Goal: Information Seeking & Learning: Understand process/instructions

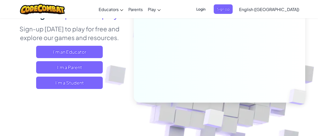
scroll to position [71, 0]
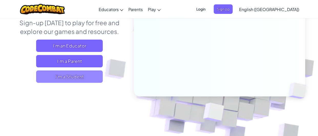
click at [50, 80] on span "I'm a Student" at bounding box center [69, 76] width 67 height 12
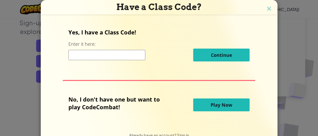
click at [206, 106] on button "Play Now" at bounding box center [221, 104] width 56 height 13
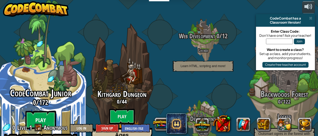
click at [44, 110] on btn "Play" at bounding box center [40, 119] width 31 height 18
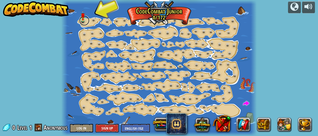
click at [84, 22] on link at bounding box center [84, 20] width 10 height 10
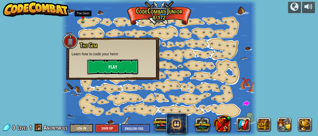
click at [111, 64] on button "Play" at bounding box center [112, 66] width 51 height 15
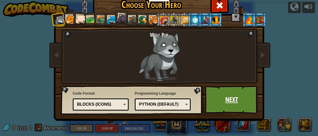
click at [214, 106] on link "Next" at bounding box center [232, 99] width 54 height 28
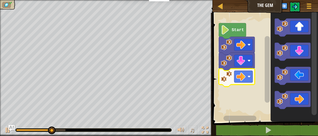
click at [225, 118] on rect "Blockly Workspace" at bounding box center [239, 117] width 33 height 5
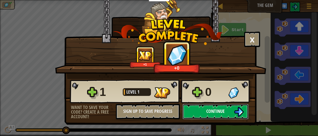
click at [232, 109] on button "Continue" at bounding box center [215, 111] width 66 height 15
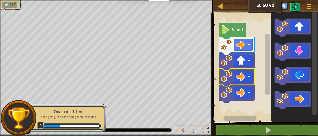
click at [232, 25] on icon "Blockly Workspace" at bounding box center [232, 31] width 27 height 16
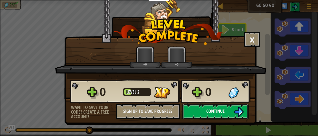
click at [231, 116] on button "Continue" at bounding box center [215, 111] width 66 height 15
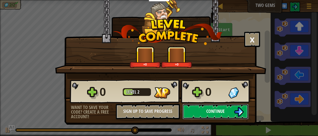
click at [226, 111] on button "Continue" at bounding box center [215, 111] width 66 height 15
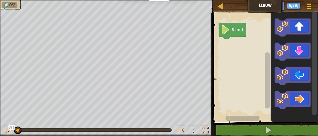
click at [299, 55] on icon "Blockly Workspace" at bounding box center [293, 52] width 36 height 18
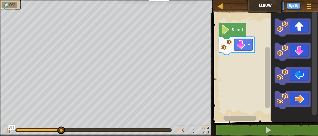
click at [296, 78] on icon "Blockly Workspace" at bounding box center [293, 76] width 36 height 18
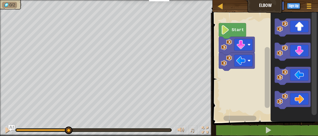
click at [296, 77] on icon "Blockly Workspace" at bounding box center [293, 76] width 36 height 18
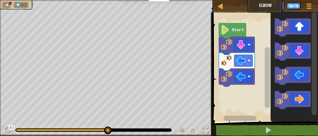
click at [240, 46] on image "Blockly Workspace" at bounding box center [240, 44] width 9 height 9
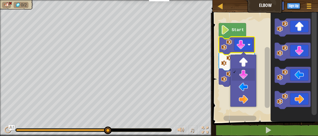
click at [247, 75] on rect "Blockly Workspace" at bounding box center [243, 76] width 18 height 12
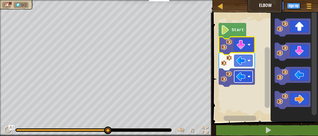
click at [247, 50] on rect "Blockly Workspace" at bounding box center [243, 45] width 18 height 12
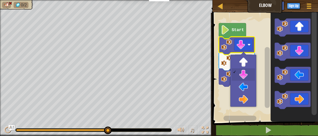
click at [249, 75] on image "Blockly Workspace" at bounding box center [249, 76] width 3 height 3
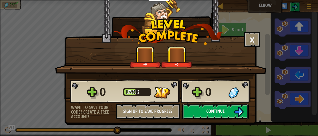
click at [233, 115] on button "Continue" at bounding box center [215, 111] width 66 height 15
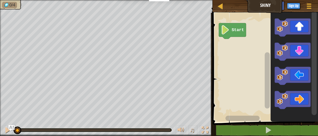
click at [261, 66] on rect "Blockly Workspace" at bounding box center [264, 65] width 107 height 111
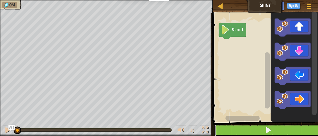
click at [272, 131] on button at bounding box center [268, 130] width 107 height 12
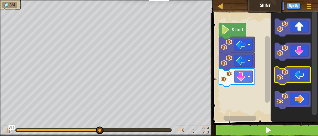
click at [302, 78] on icon "Blockly Workspace" at bounding box center [293, 76] width 36 height 18
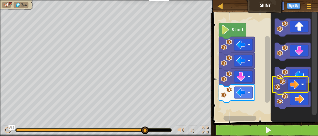
click at [289, 92] on icon "Blockly Workspace" at bounding box center [293, 100] width 36 height 18
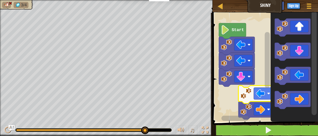
click at [263, 94] on image "Blockly Workspace" at bounding box center [260, 93] width 9 height 9
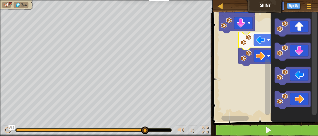
click at [262, 58] on image "Blockly Workspace" at bounding box center [260, 55] width 9 height 9
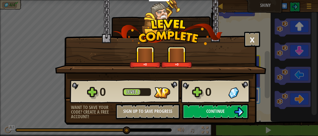
click at [238, 99] on div "0" at bounding box center [228, 92] width 46 height 16
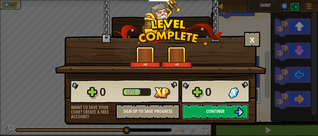
click at [229, 106] on button "Continue" at bounding box center [215, 111] width 66 height 15
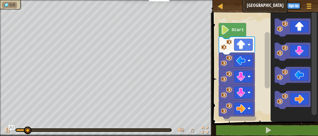
click at [243, 116] on rect "Blockly Workspace" at bounding box center [239, 117] width 33 height 5
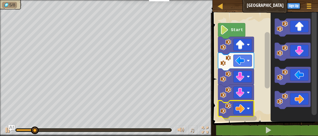
click at [243, 109] on image "Blockly Workspace" at bounding box center [239, 108] width 9 height 9
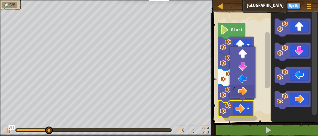
click at [245, 65] on rect "Blockly Workspace" at bounding box center [242, 61] width 18 height 12
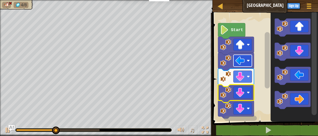
click at [244, 92] on image "Blockly Workspace" at bounding box center [239, 92] width 9 height 9
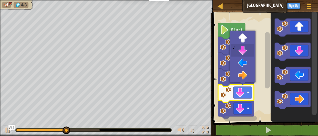
click at [262, 104] on rect "Blockly Workspace" at bounding box center [264, 65] width 107 height 111
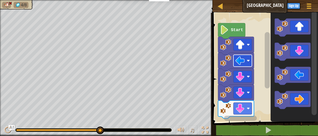
click at [275, 57] on icon "Blockly Workspace" at bounding box center [293, 52] width 36 height 18
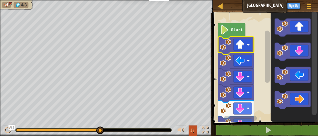
click at [197, 132] on button "♫" at bounding box center [193, 130] width 9 height 11
click at [204, 133] on button at bounding box center [205, 130] width 10 height 11
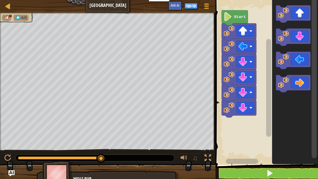
click at [207, 135] on button at bounding box center [208, 158] width 10 height 11
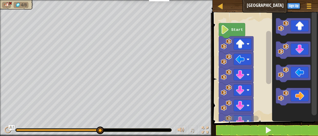
click at [239, 61] on image "Blockly Workspace" at bounding box center [240, 59] width 9 height 9
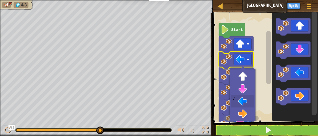
click at [239, 66] on icon "Blockly Workspace" at bounding box center [236, 60] width 35 height 17
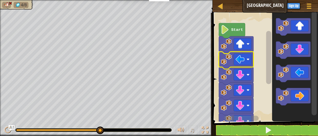
click at [240, 68] on icon "Blockly Workspace" at bounding box center [236, 75] width 35 height 17
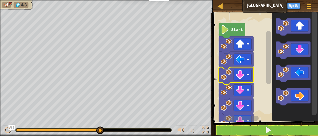
click at [245, 61] on rect "Blockly Workspace" at bounding box center [243, 59] width 18 height 11
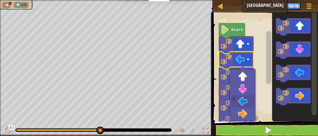
click at [242, 81] on icon "Blockly Workspace" at bounding box center [236, 75] width 35 height 17
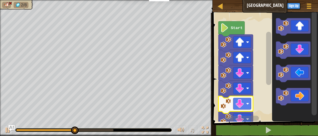
click at [246, 103] on rect "Blockly Workspace" at bounding box center [242, 103] width 18 height 11
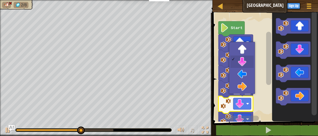
click at [246, 88] on rect "Blockly Workspace" at bounding box center [242, 87] width 18 height 11
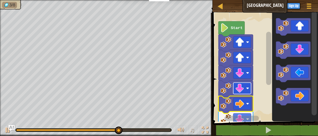
click at [245, 116] on rect "Blockly Workspace" at bounding box center [241, 117] width 35 height 5
click at [243, 105] on image "Blockly Workspace" at bounding box center [239, 103] width 9 height 9
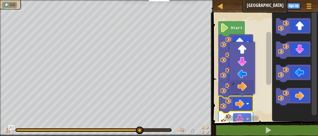
click at [244, 77] on image "Blockly Workspace" at bounding box center [239, 72] width 9 height 9
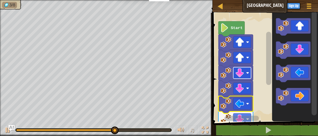
click at [247, 117] on rect "Blockly Workspace" at bounding box center [241, 117] width 35 height 5
click at [238, 122] on span at bounding box center [265, 59] width 109 height 129
click at [247, 119] on rect "Blockly Workspace" at bounding box center [241, 117] width 35 height 5
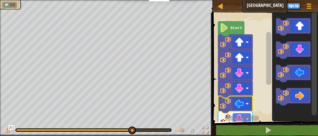
click at [243, 120] on rect "Blockly Workspace" at bounding box center [242, 117] width 35 height 5
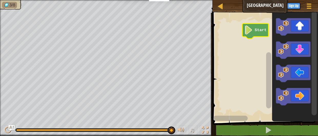
click at [253, 33] on icon "Blockly Workspace" at bounding box center [255, 30] width 26 height 15
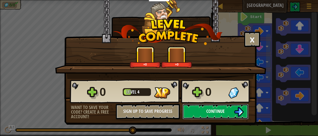
click at [235, 111] on img at bounding box center [239, 112] width 10 height 10
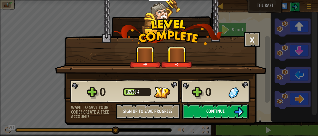
click at [237, 115] on img at bounding box center [239, 112] width 10 height 10
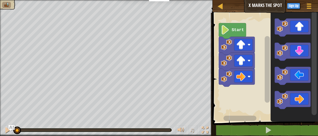
click at [233, 24] on icon "Blockly Workspace" at bounding box center [232, 31] width 27 height 16
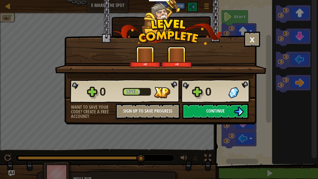
click at [236, 115] on img at bounding box center [239, 112] width 10 height 10
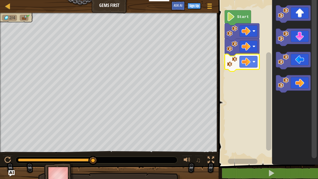
click at [246, 65] on image "Blockly Workspace" at bounding box center [246, 61] width 9 height 9
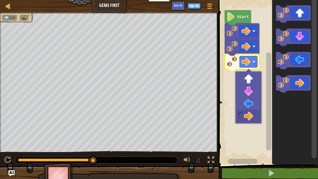
click at [253, 104] on rect "Blockly Workspace" at bounding box center [267, 80] width 101 height 167
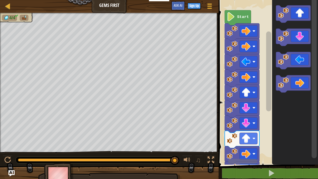
click at [239, 17] on text "Start" at bounding box center [243, 17] width 12 height 5
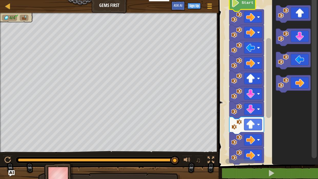
click at [259, 125] on image "Blockly Workspace" at bounding box center [258, 124] width 3 height 3
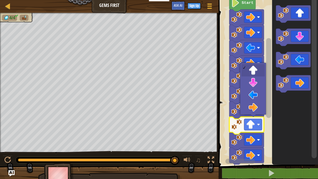
click at [260, 130] on rect "Blockly Workspace" at bounding box center [253, 124] width 18 height 11
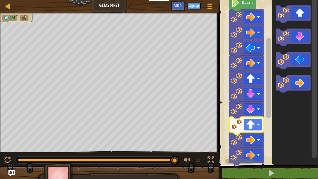
click at [291, 119] on icon "Blockly Workspace" at bounding box center [295, 80] width 46 height 167
click at [247, 114] on rect "Blockly Workspace" at bounding box center [267, 80] width 101 height 167
click at [257, 125] on rect "Blockly Workspace" at bounding box center [253, 124] width 18 height 11
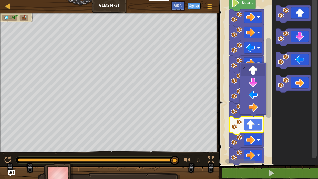
click at [254, 73] on rect "Blockly Workspace" at bounding box center [253, 78] width 18 height 11
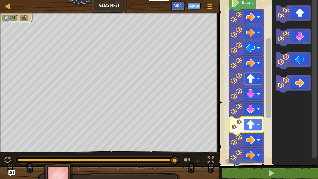
click at [259, 127] on rect "Blockly Workspace" at bounding box center [253, 124] width 18 height 11
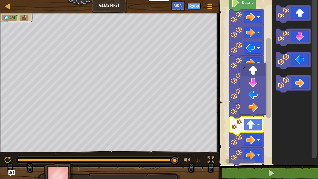
click at [284, 125] on icon "Blockly Workspace" at bounding box center [295, 80] width 46 height 167
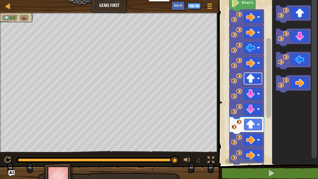
click at [247, 3] on text "Start" at bounding box center [248, 3] width 12 height 5
click at [238, 6] on image "Blockly Workspace" at bounding box center [235, 2] width 8 height 9
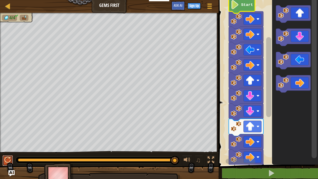
click at [6, 135] on div at bounding box center [7, 160] width 7 height 7
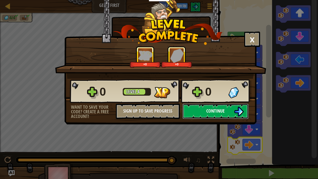
click at [207, 114] on span "Continue" at bounding box center [215, 111] width 18 height 6
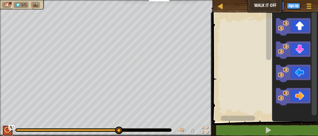
click at [6, 128] on div at bounding box center [7, 129] width 7 height 7
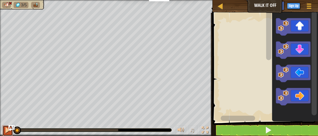
click at [0, 0] on div at bounding box center [0, 0] width 0 height 0
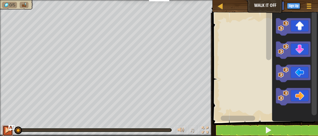
click at [7, 133] on div at bounding box center [7, 129] width 7 height 7
click at [8, 132] on div at bounding box center [7, 129] width 7 height 7
click at [7, 131] on div at bounding box center [7, 129] width 7 height 7
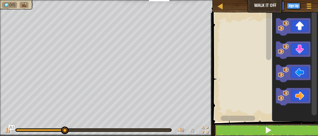
click at [271, 130] on span at bounding box center [268, 129] width 7 height 7
click at [274, 132] on button at bounding box center [268, 130] width 107 height 12
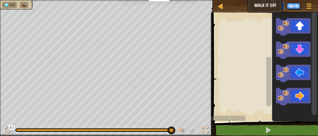
click at [271, 8] on button "Ask AI" at bounding box center [278, 5] width 14 height 9
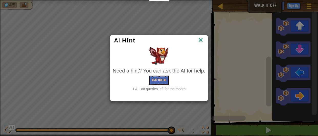
click at [274, 7] on div "AI Hint Need a hint? You can ask the AI for help. Ask the AI 1 AI Bot queries l…" at bounding box center [159, 68] width 318 height 136
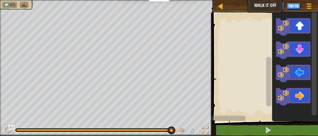
click at [262, 4] on div "Map Walk It Off Game Menu Sign Up Ask AI" at bounding box center [265, 6] width 105 height 13
click at [264, 6] on div "Map Walk It Off Game Menu Sign Up Ask AI" at bounding box center [265, 6] width 105 height 13
click at [261, 5] on div "Map Walk It Off Game Menu Sign Up Ask AI" at bounding box center [265, 6] width 105 height 13
click at [271, 6] on button "Ask AI" at bounding box center [278, 5] width 14 height 9
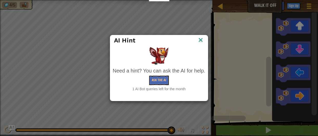
click at [276, 5] on div "AI Hint Need a hint? You can ask the AI for help. Ask the AI 1 AI Bot queries l…" at bounding box center [159, 68] width 318 height 136
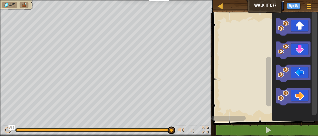
click at [273, 6] on span "Ask AI" at bounding box center [277, 5] width 9 height 5
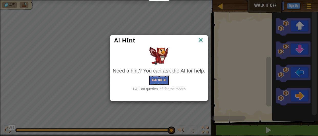
click at [272, 6] on div "AI Hint Need a hint? You can ask the AI for help. Ask the AI 1 AI Bot queries l…" at bounding box center [159, 68] width 318 height 136
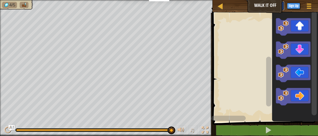
click at [271, 9] on button "Ask AI" at bounding box center [278, 5] width 14 height 9
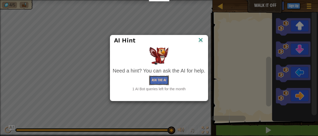
click at [166, 81] on button "Ask the AI" at bounding box center [159, 79] width 20 height 9
